Goal: Information Seeking & Learning: Learn about a topic

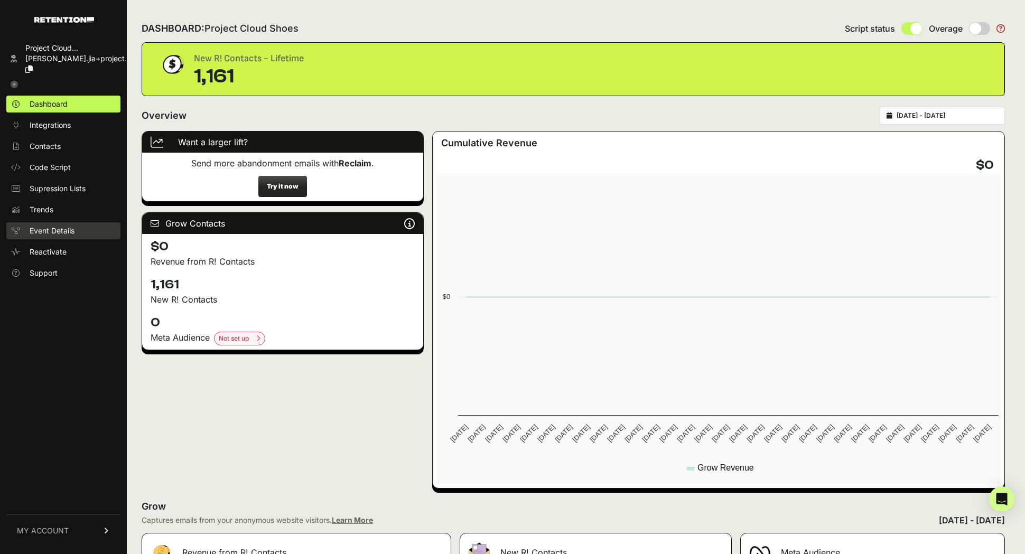
click at [80, 222] on link "Event Details" at bounding box center [63, 230] width 114 height 17
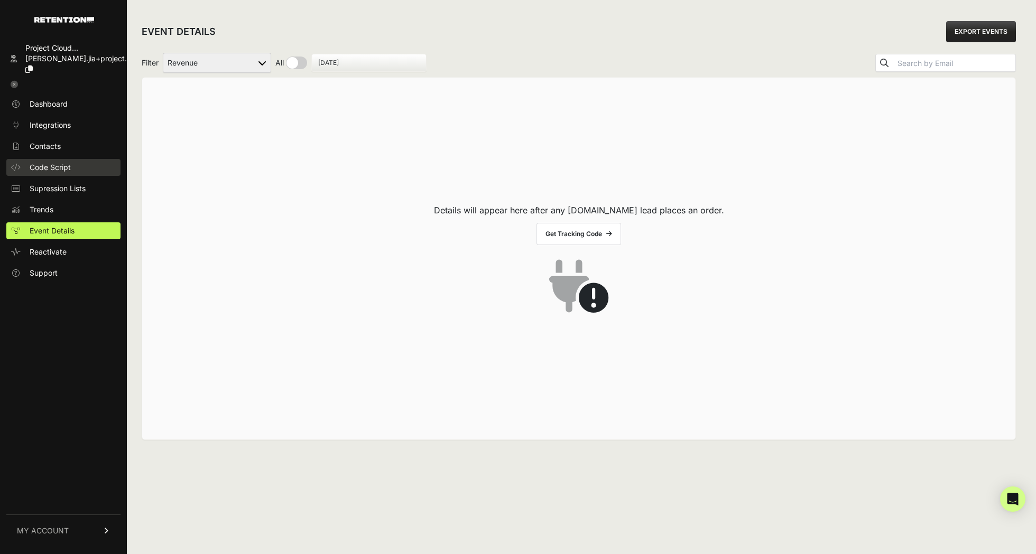
click at [78, 159] on link "Code Script" at bounding box center [63, 167] width 114 height 17
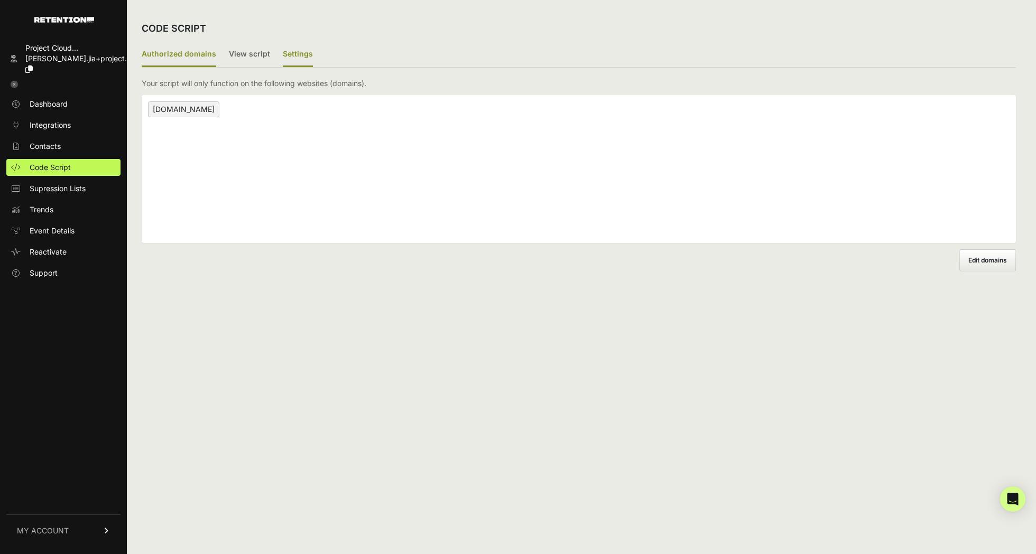
click at [287, 57] on label "Settings" at bounding box center [298, 54] width 30 height 25
click at [0, 0] on input "Settings" at bounding box center [0, 0] width 0 height 0
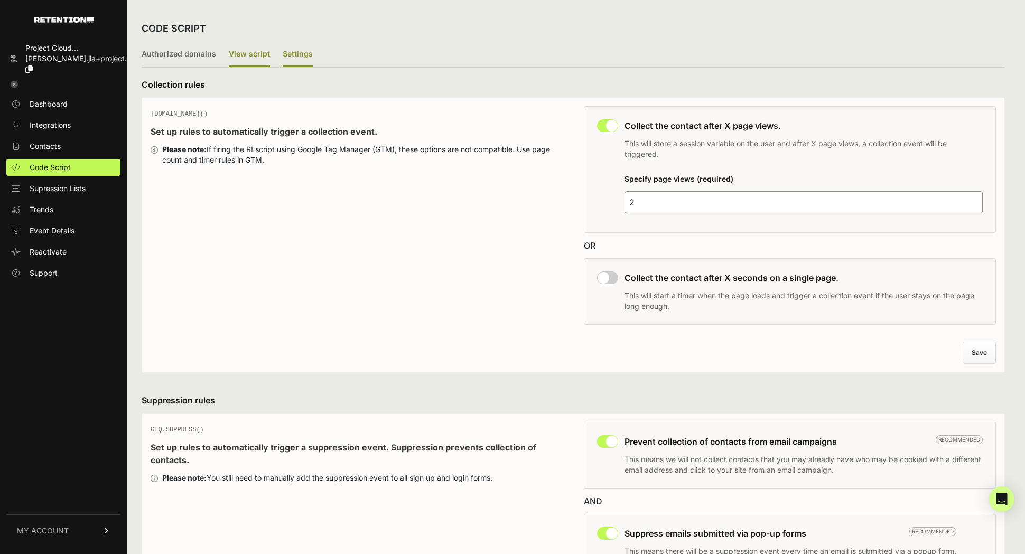
click at [244, 55] on label "View script" at bounding box center [249, 54] width 41 height 25
click at [0, 0] on input "View script" at bounding box center [0, 0] width 0 height 0
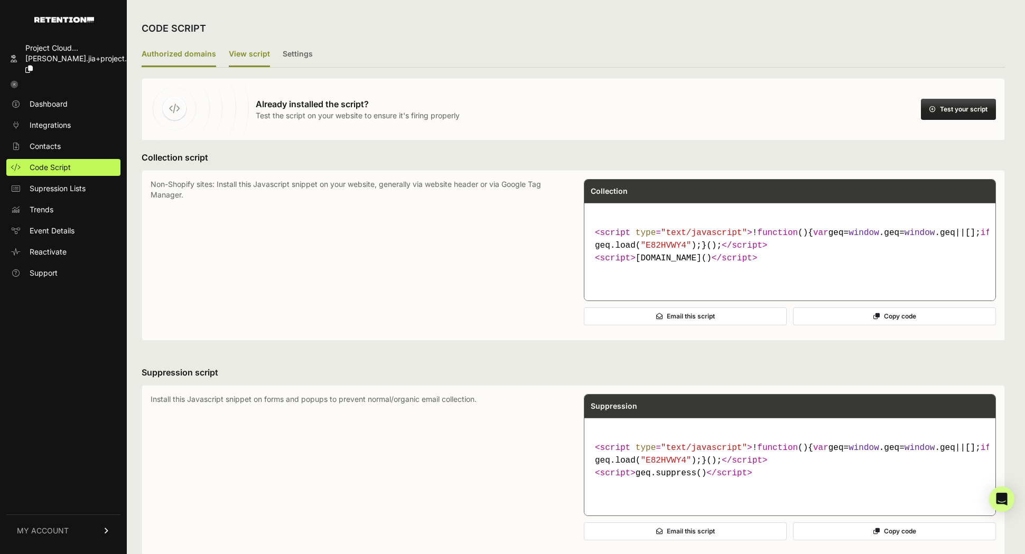
click at [192, 60] on label "Authorized domains" at bounding box center [179, 54] width 75 height 25
click at [0, 0] on input "Authorized domains" at bounding box center [0, 0] width 0 height 0
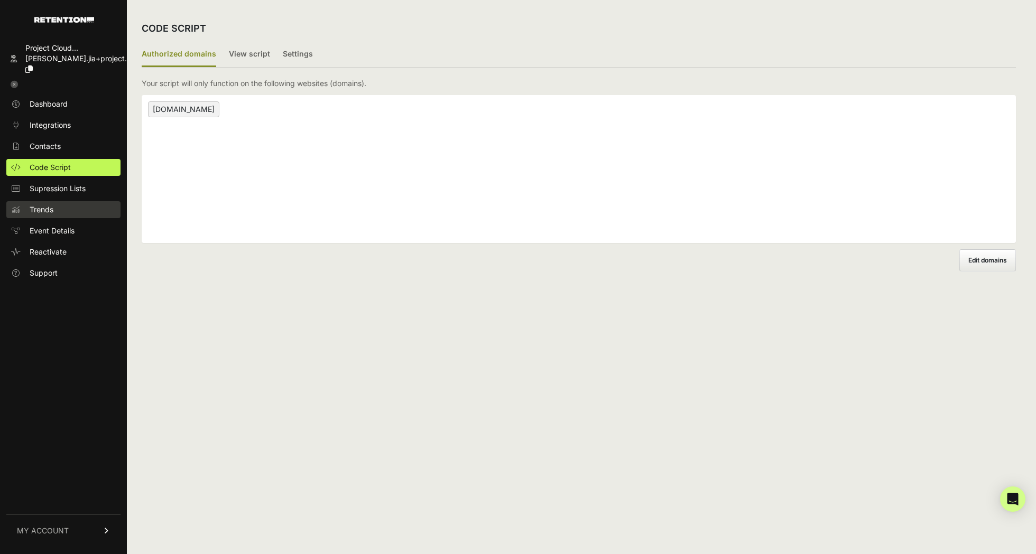
click at [73, 201] on link "Trends" at bounding box center [63, 209] width 114 height 17
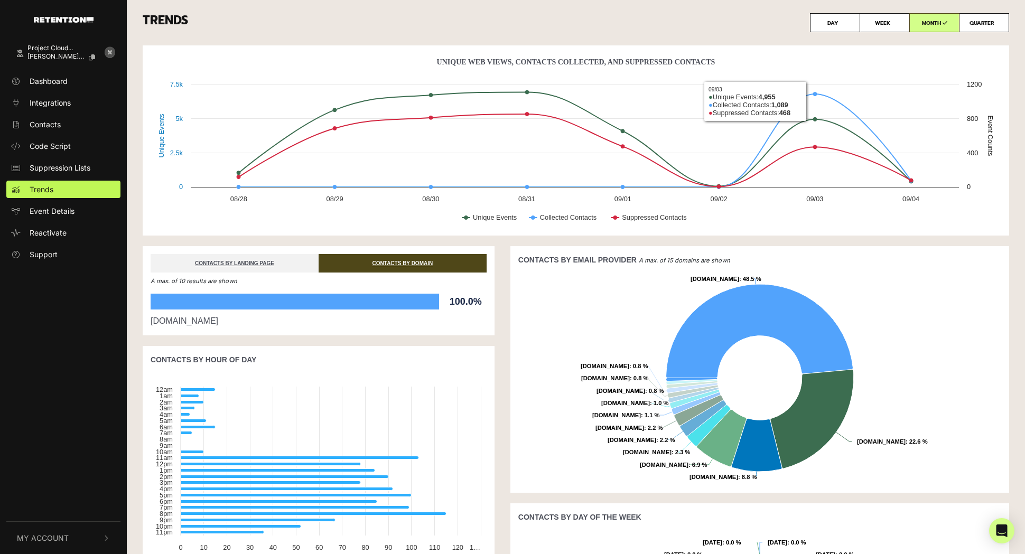
click at [843, 13] on label "DAY" at bounding box center [835, 22] width 50 height 19
radio input "true"
click at [868, 24] on label "WEEK" at bounding box center [885, 22] width 50 height 19
radio input "true"
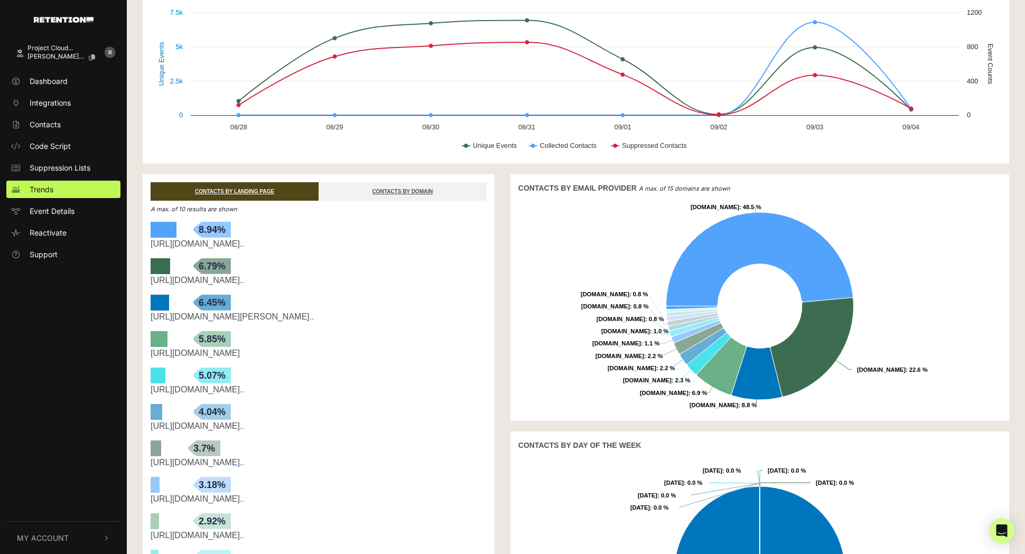
scroll to position [73, 0]
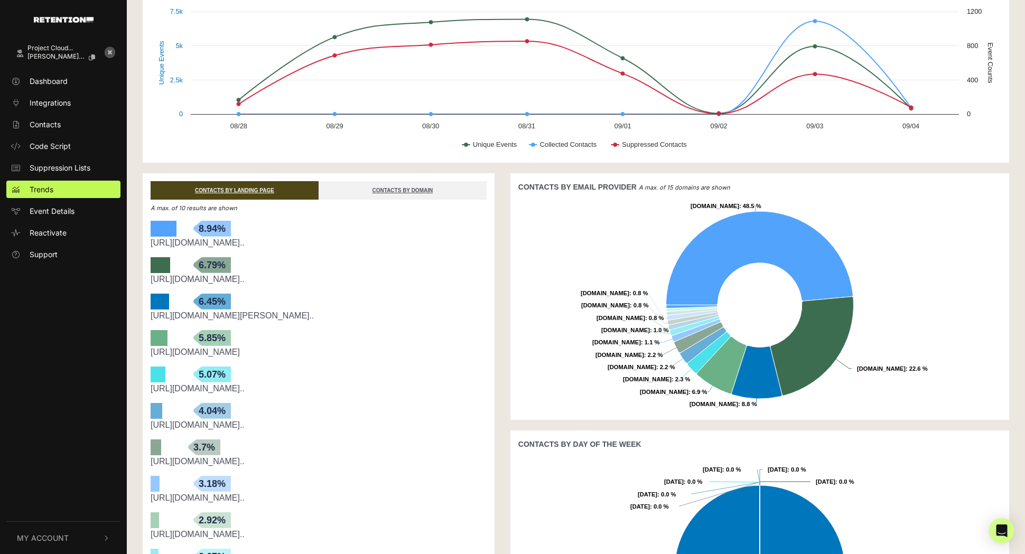
click at [245, 243] on link "[URL][DOMAIN_NAME].." at bounding box center [198, 242] width 94 height 9
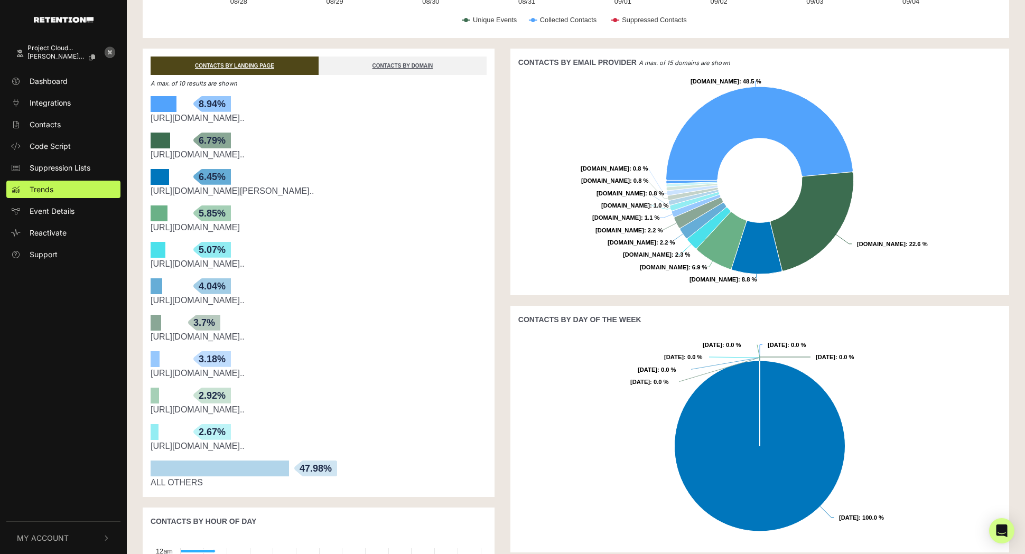
scroll to position [216, 0]
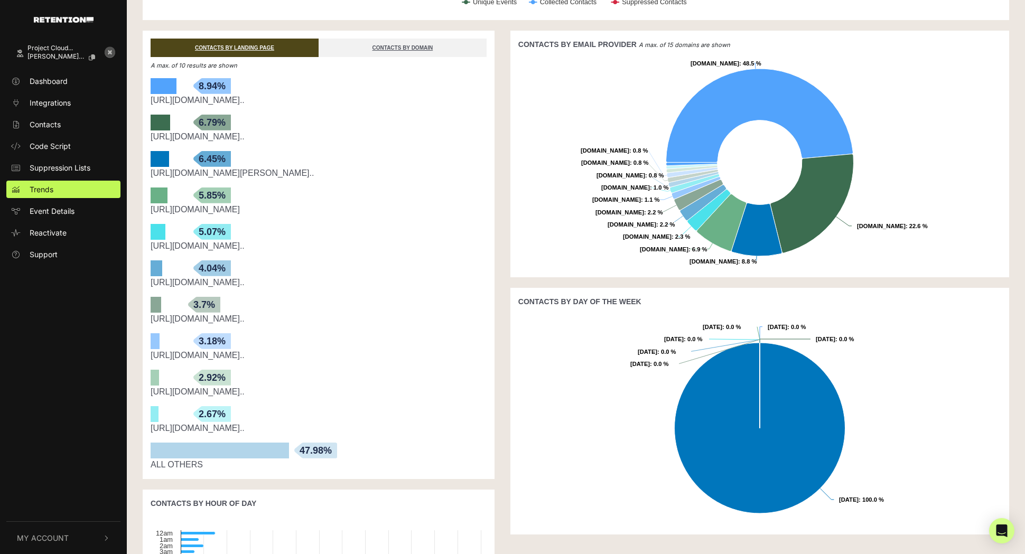
click at [212, 452] on div "bars-arrow 47.98%" at bounding box center [220, 451] width 138 height 16
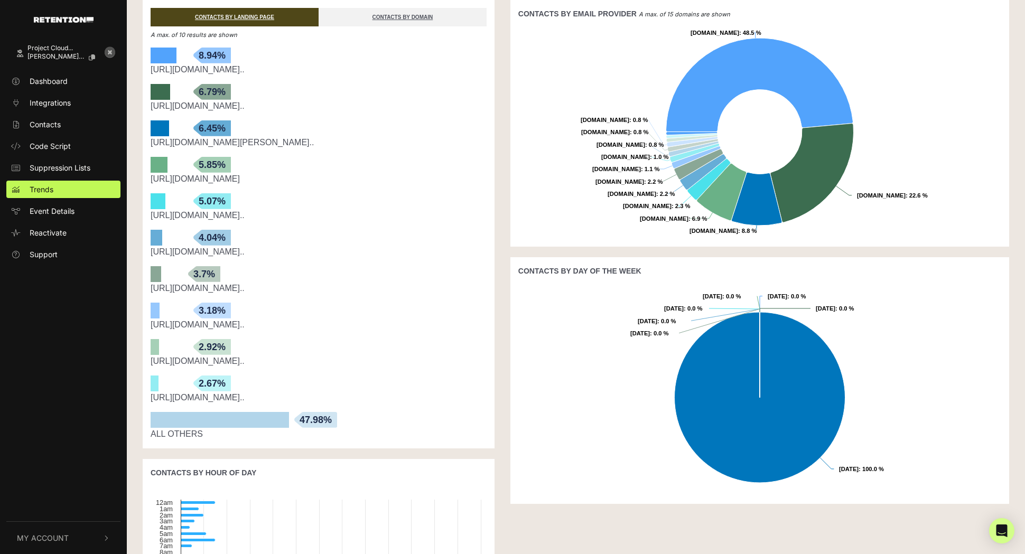
scroll to position [0, 0]
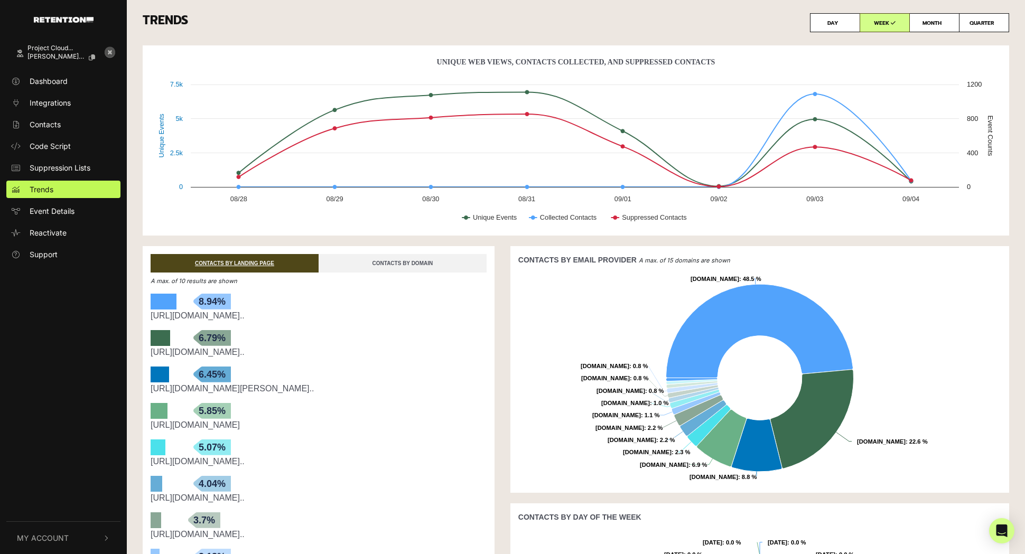
click at [390, 270] on link "CONTACTS BY DOMAIN" at bounding box center [403, 263] width 168 height 18
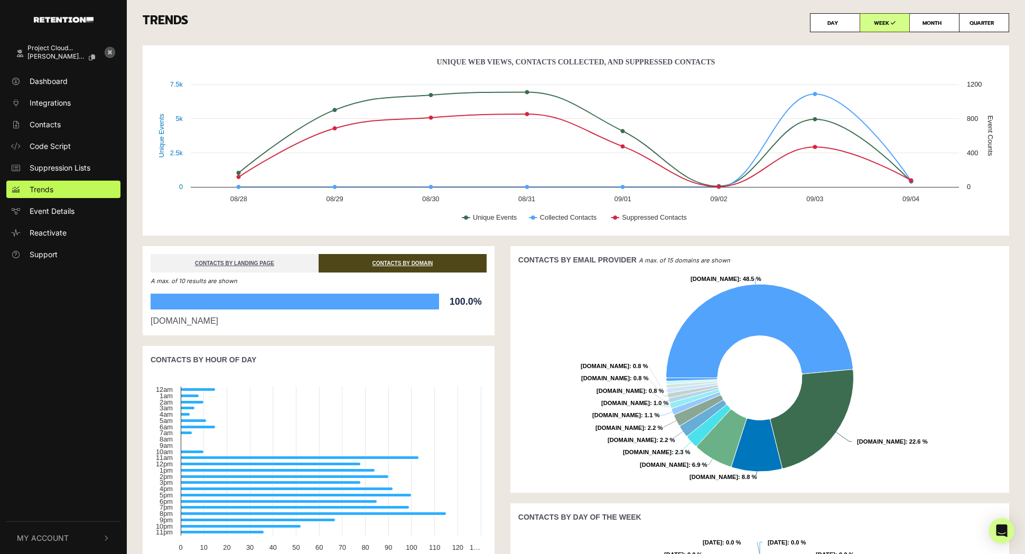
click at [287, 305] on div "100.0%" at bounding box center [295, 302] width 289 height 16
click at [241, 251] on div "CONTACTS BY LANDING PAGE CONTACTS BY DOMAIN" at bounding box center [319, 259] width 352 height 26
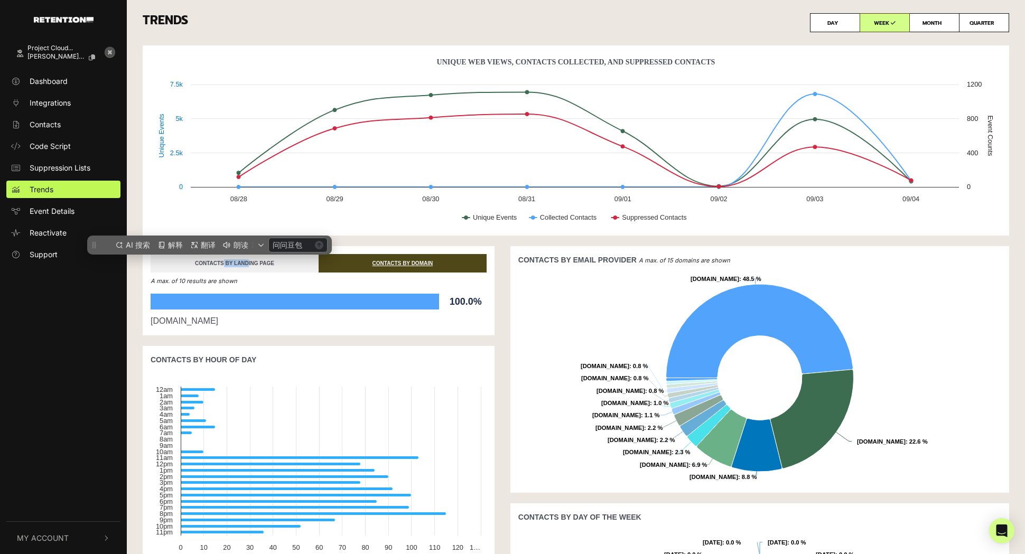
click at [245, 263] on link "CONTACTS BY LANDING PAGE" at bounding box center [235, 263] width 168 height 18
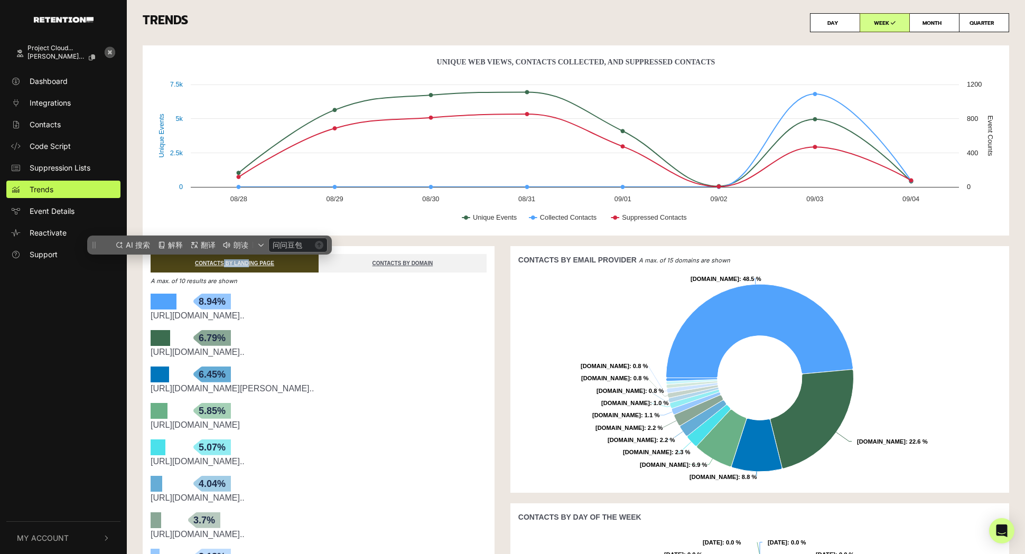
click at [245, 355] on link "https://projectcloudshoes.com/products/project-cloud-wo..." at bounding box center [198, 352] width 94 height 9
click at [314, 386] on link "https://projectcloudshoes.com/products/benton-chunky-ge..." at bounding box center [232, 388] width 163 height 9
click at [340, 25] on h3 "TRENDS DAY WEEK MONTH QUARTER" at bounding box center [576, 22] width 867 height 19
